Goal: Information Seeking & Learning: Learn about a topic

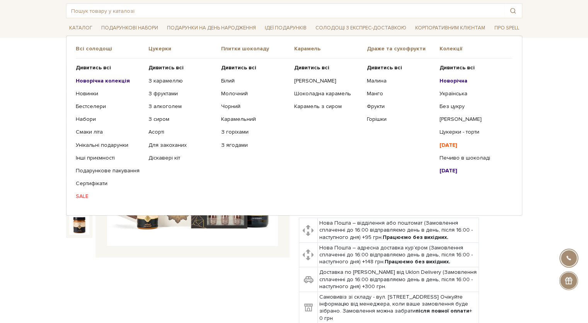
click at [458, 79] on b "Новорічна" at bounding box center [454, 80] width 28 height 7
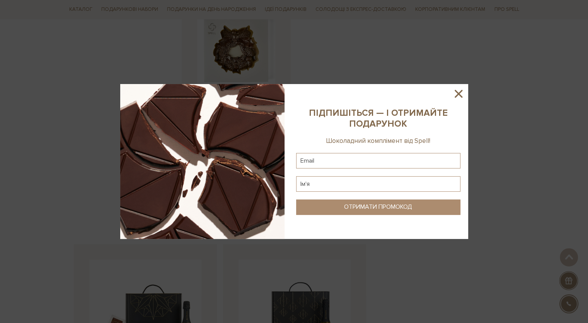
scroll to position [836, 0]
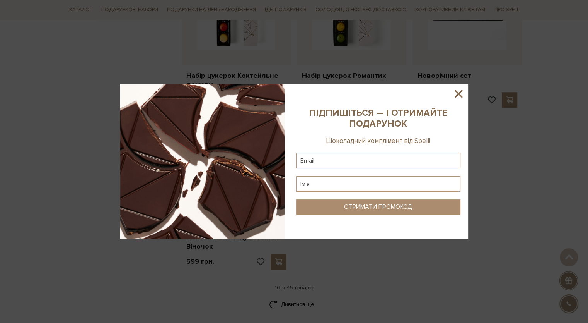
click at [453, 93] on icon at bounding box center [458, 93] width 13 height 13
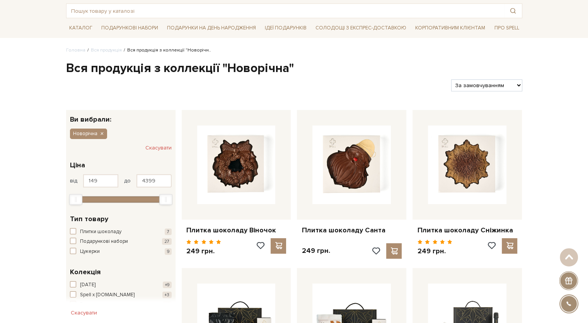
scroll to position [0, 0]
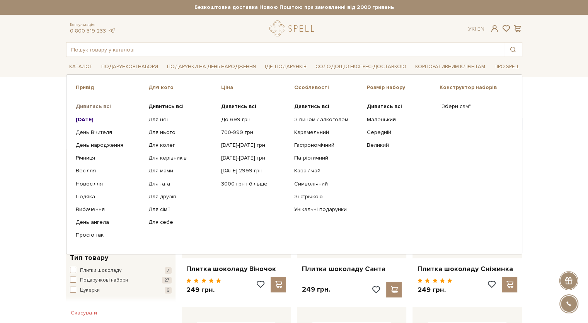
click at [94, 104] on b "Дивитись всі" at bounding box center [93, 106] width 35 height 7
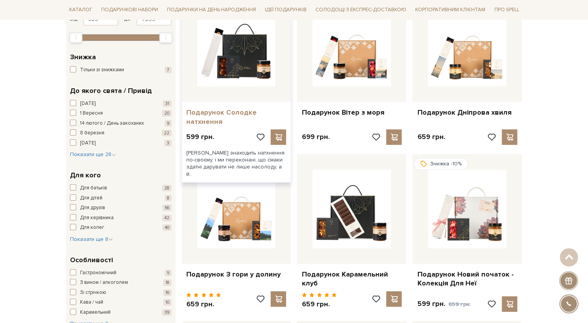
scroll to position [155, 0]
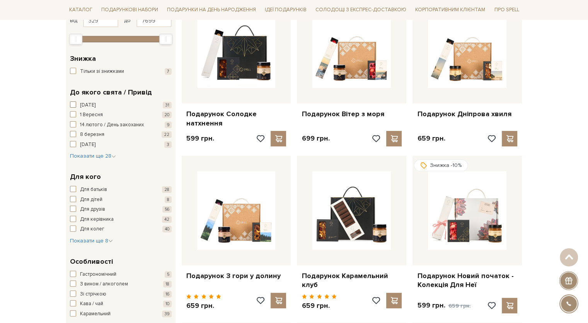
click at [96, 104] on span "Новий рік" at bounding box center [87, 105] width 15 height 8
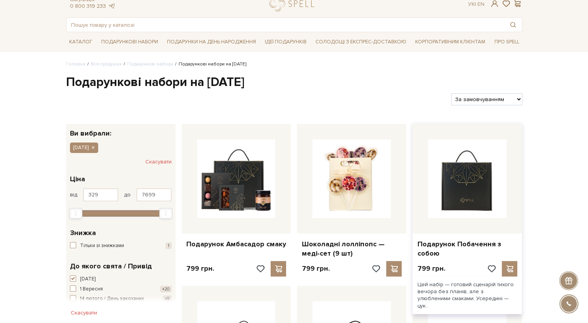
scroll to position [39, 0]
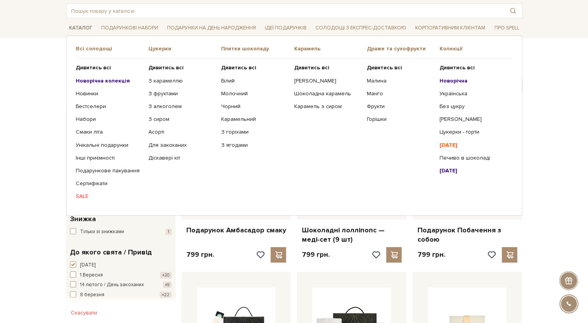
click at [84, 29] on link "Каталог" at bounding box center [80, 28] width 29 height 12
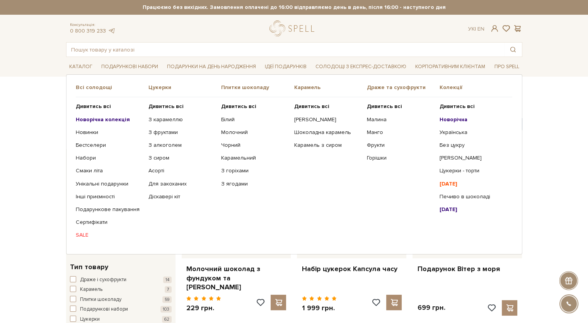
click at [110, 116] on b "Новорічна колекція" at bounding box center [103, 119] width 54 height 7
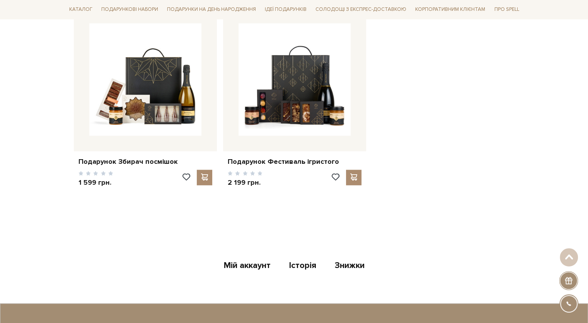
scroll to position [1146, 0]
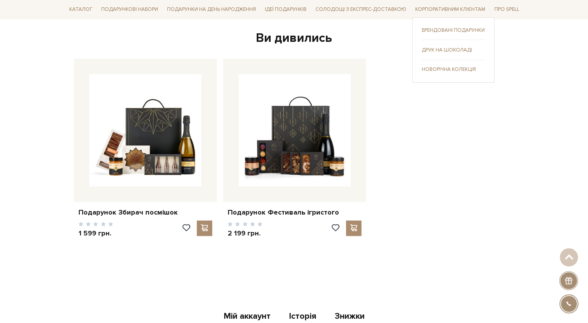
click at [450, 30] on link "Брендовані подарунки" at bounding box center [453, 30] width 63 height 7
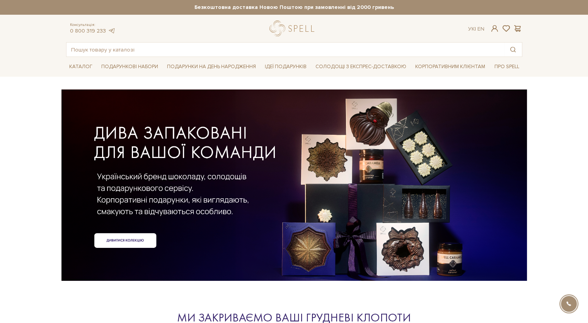
click at [152, 237] on div at bounding box center [294, 172] width 457 height 173
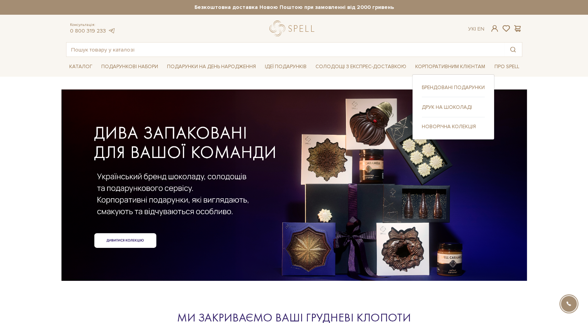
click at [454, 121] on ul "Брендовані подарунки Друк на шоколаді" at bounding box center [453, 107] width 63 height 46
click at [453, 125] on link "Новорічна колекція" at bounding box center [453, 126] width 63 height 7
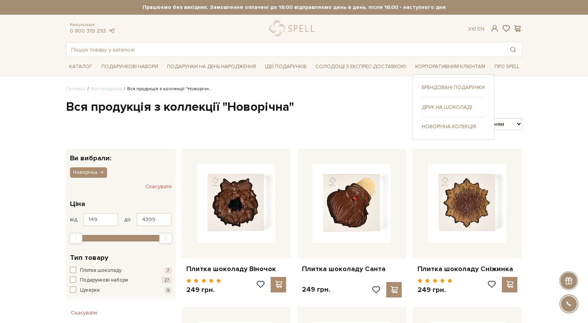
click at [447, 127] on link "Новорічна колекція" at bounding box center [453, 126] width 63 height 7
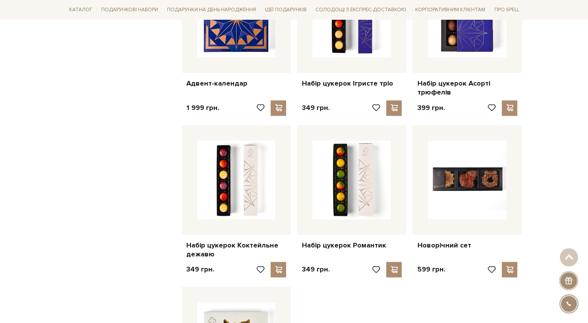
scroll to position [658, 0]
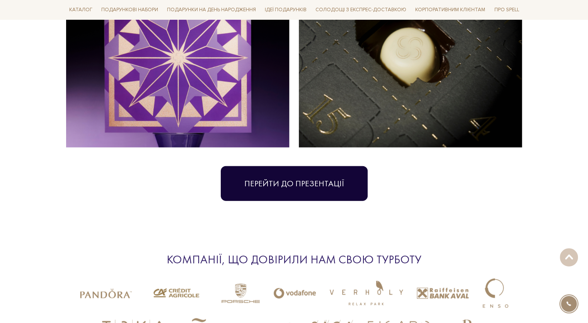
scroll to position [1818, 0]
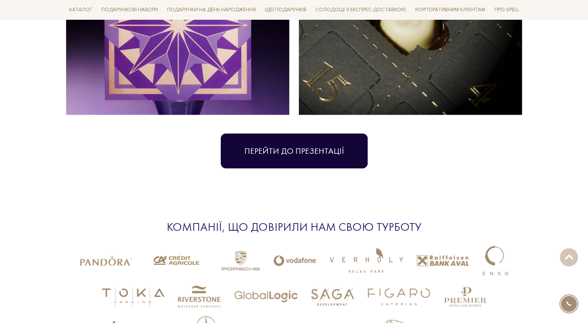
click at [336, 142] on link "Перейти до презентації" at bounding box center [294, 150] width 147 height 35
